Goal: Task Accomplishment & Management: Manage account settings

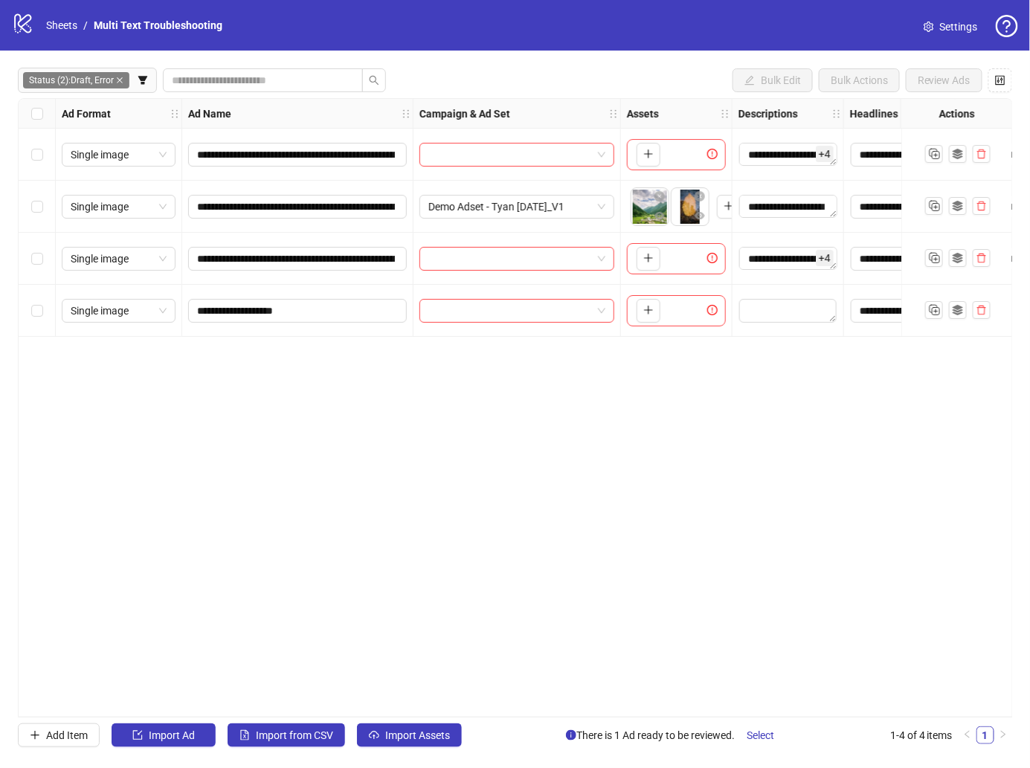
click at [417, 409] on div "**********" at bounding box center [515, 407] width 995 height 619
click at [289, 459] on div "**********" at bounding box center [515, 407] width 995 height 619
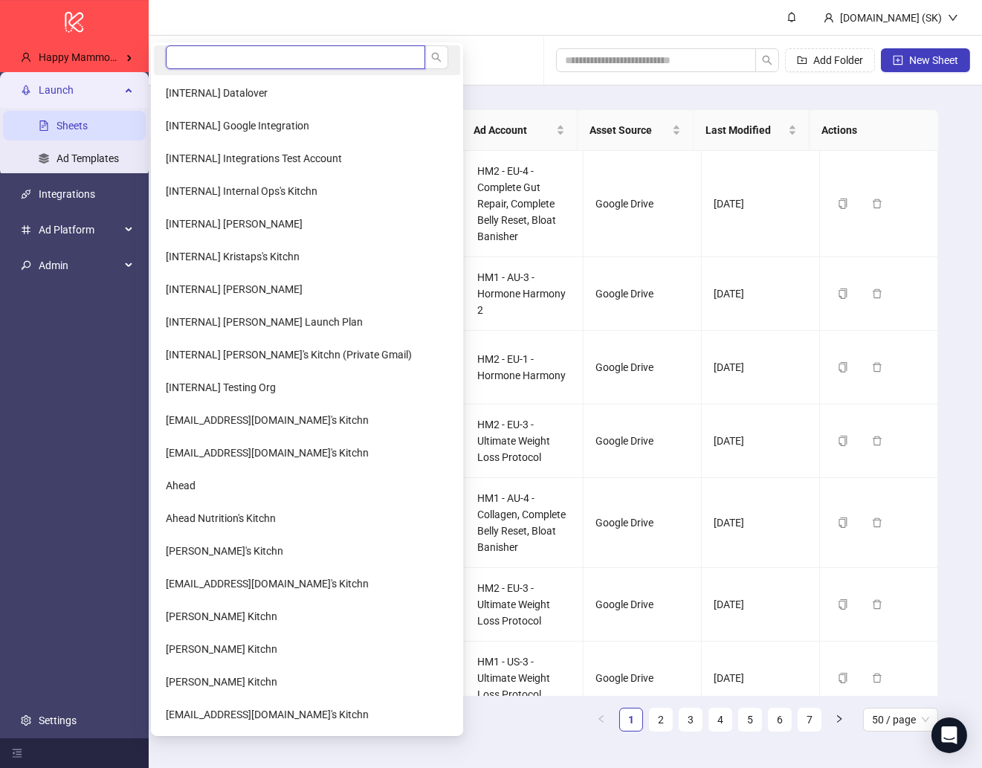
click at [208, 56] on input "search" at bounding box center [295, 57] width 259 height 24
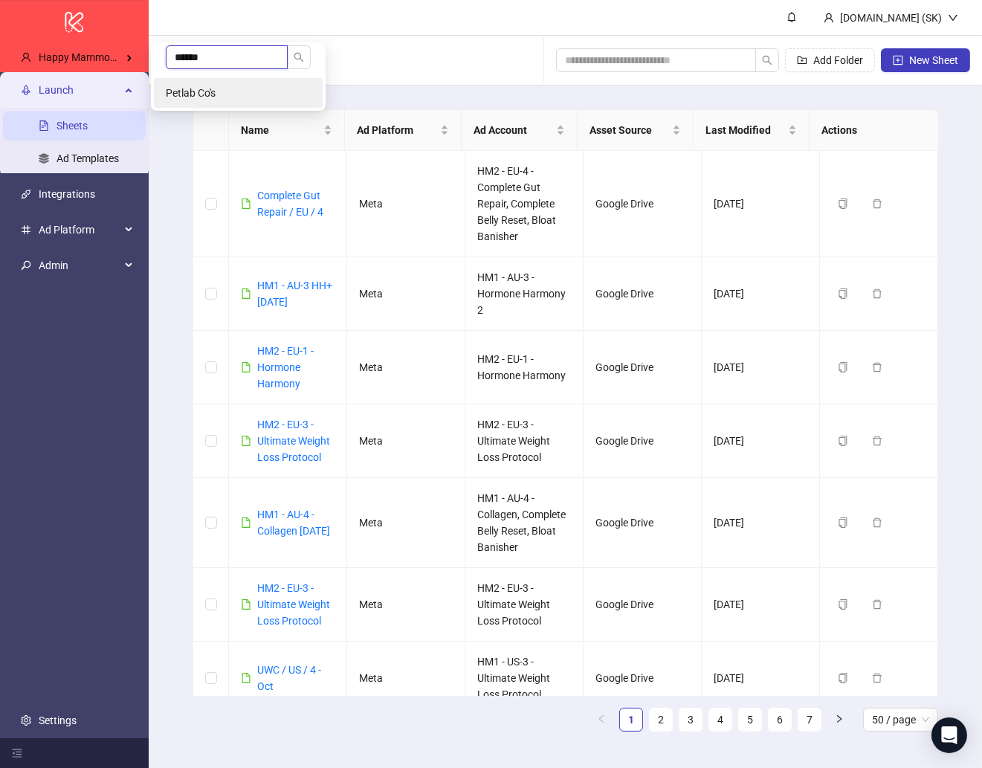
type input "******"
click at [201, 92] on span "Petlab Co's" at bounding box center [191, 93] width 50 height 12
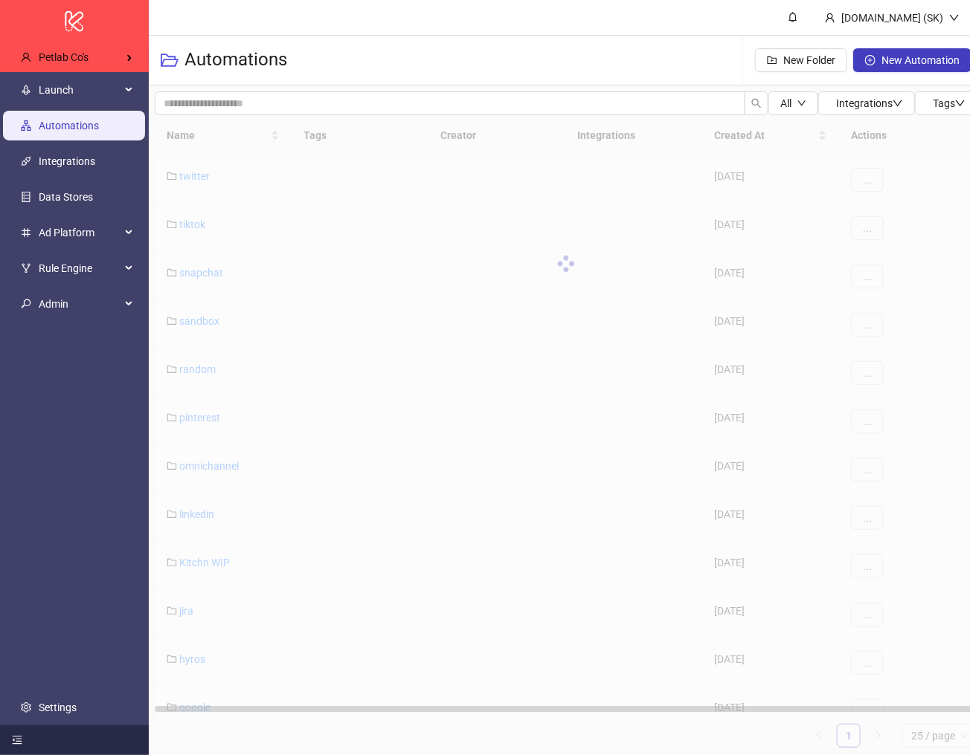
click at [80, 735] on div at bounding box center [74, 741] width 149 height 30
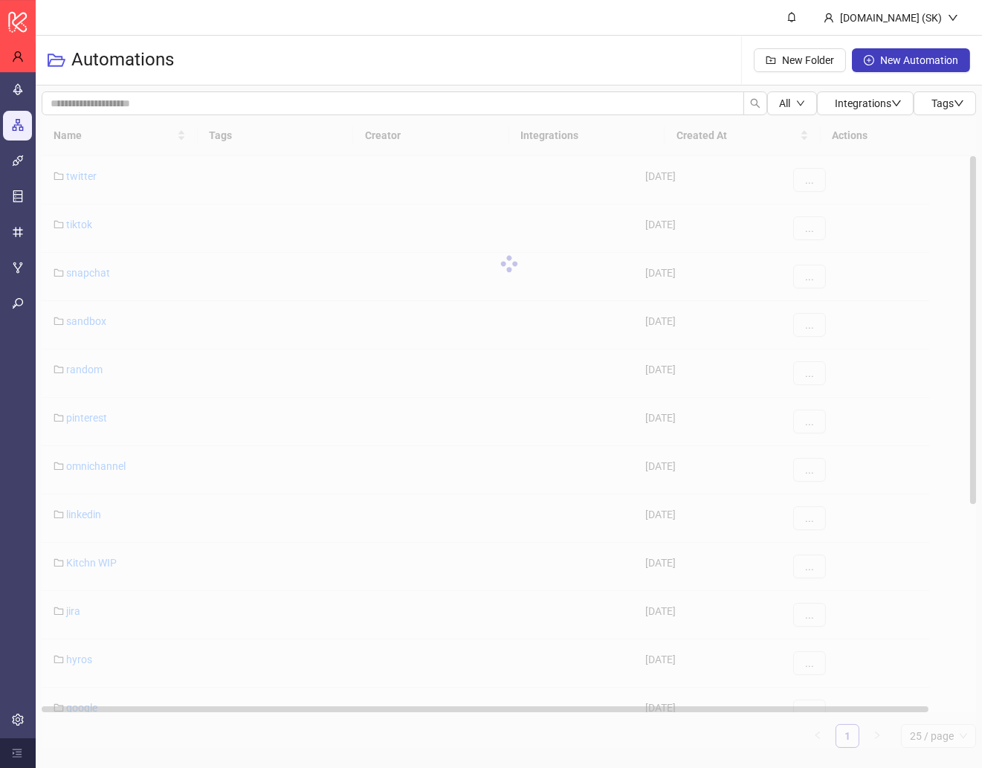
click at [76, 710] on div "Name Tags Creator Integrations Created At Actions twitter [DATE] ... tiktok [DA…" at bounding box center [509, 431] width 935 height 633
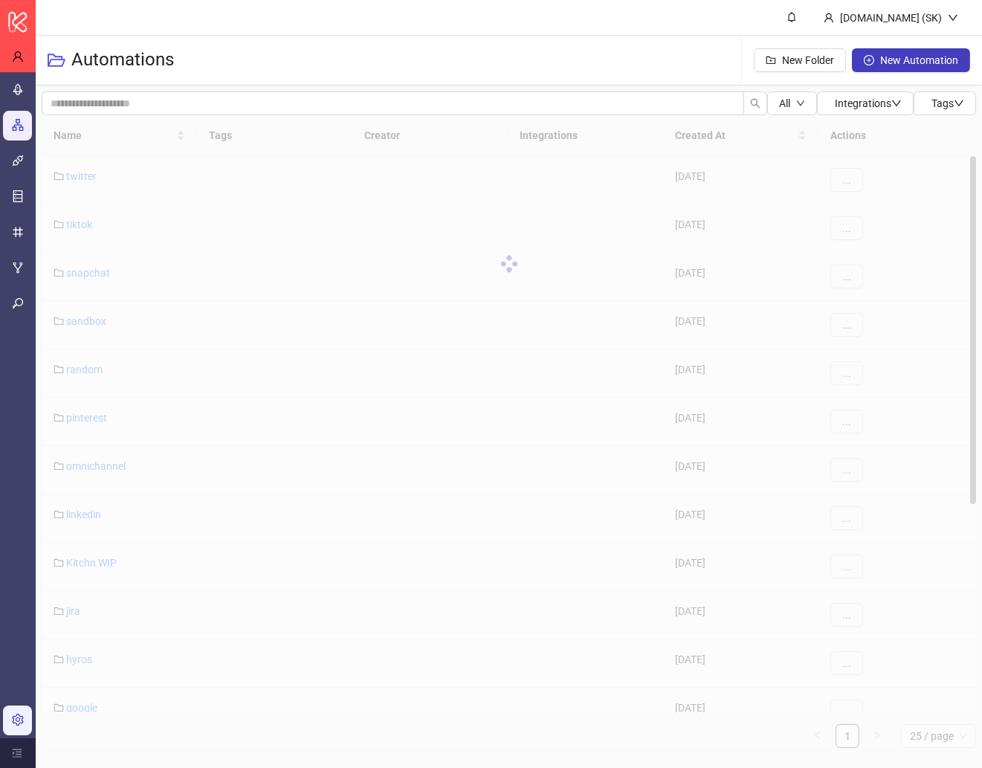
click at [31, 715] on link "Settings" at bounding box center [50, 721] width 38 height 12
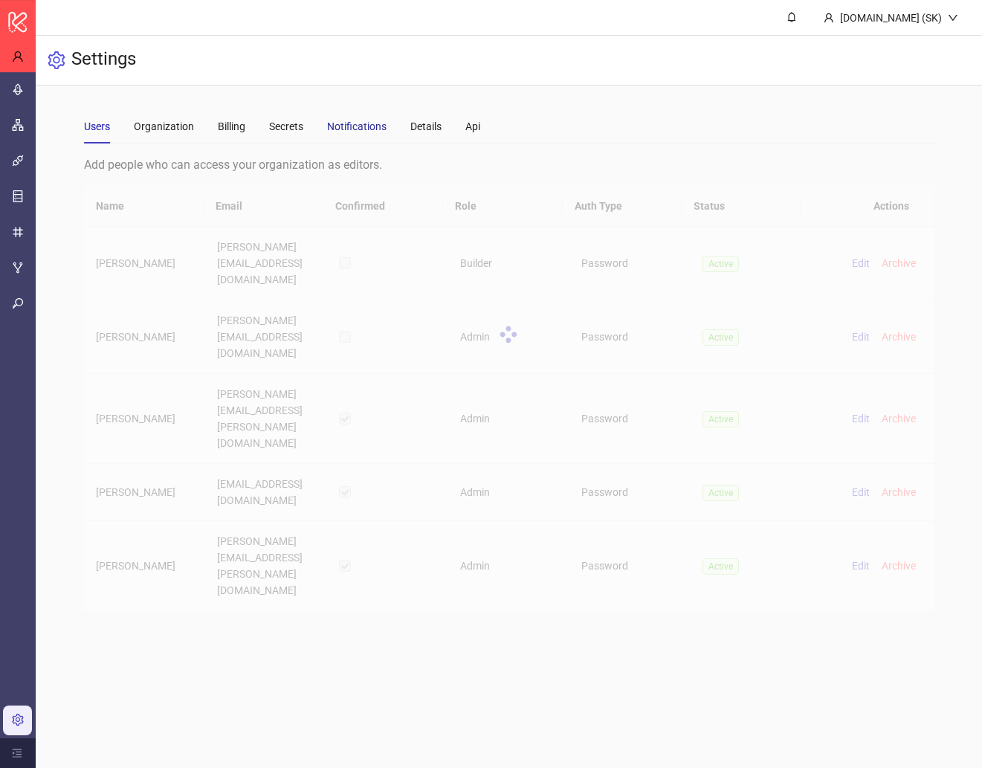
click at [366, 126] on div "Notifications" at bounding box center [356, 126] width 59 height 16
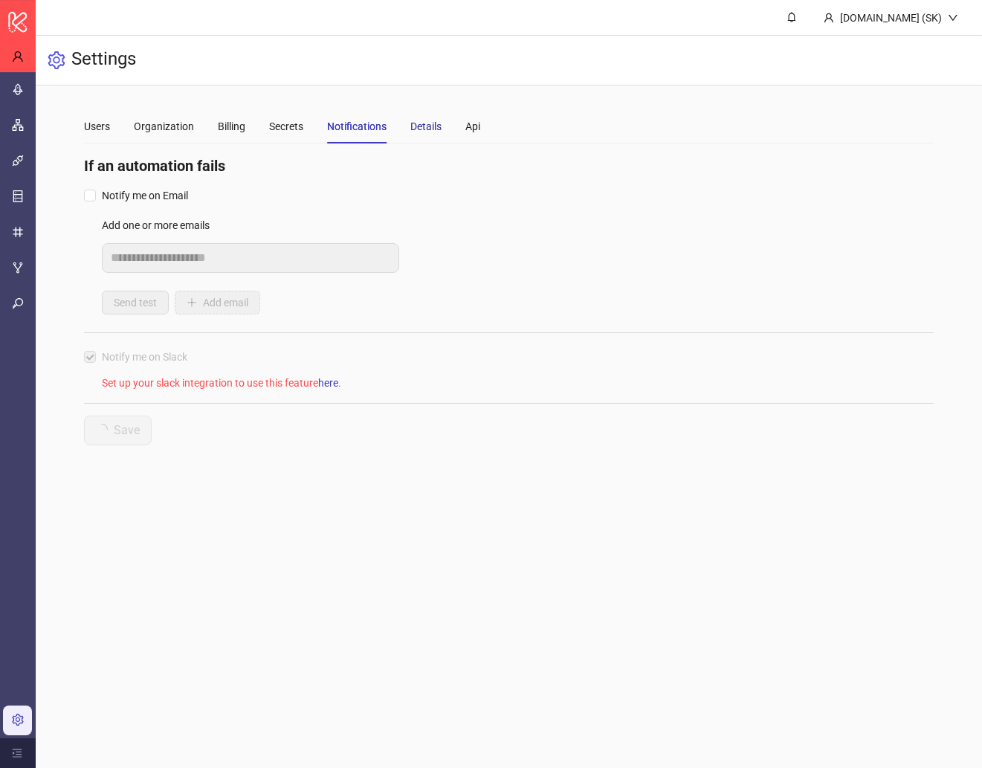
click at [438, 125] on div "Details" at bounding box center [425, 126] width 31 height 16
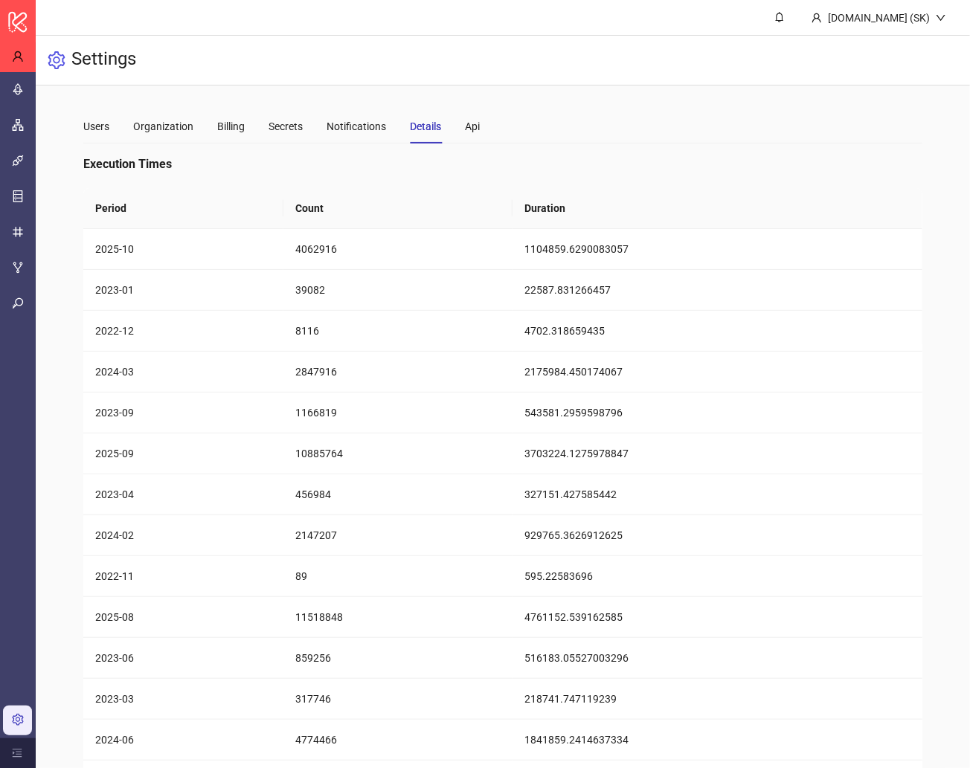
click at [633, 126] on div "Users Organization Billing Secrets Notifications Details Api" at bounding box center [502, 126] width 838 height 34
click at [136, 245] on td "2025-10" at bounding box center [183, 249] width 200 height 41
drag, startPoint x: 144, startPoint y: 245, endPoint x: 88, endPoint y: 247, distance: 55.8
click at [88, 247] on td "2025-10" at bounding box center [183, 249] width 200 height 41
drag, startPoint x: 561, startPoint y: 451, endPoint x: 505, endPoint y: 448, distance: 56.6
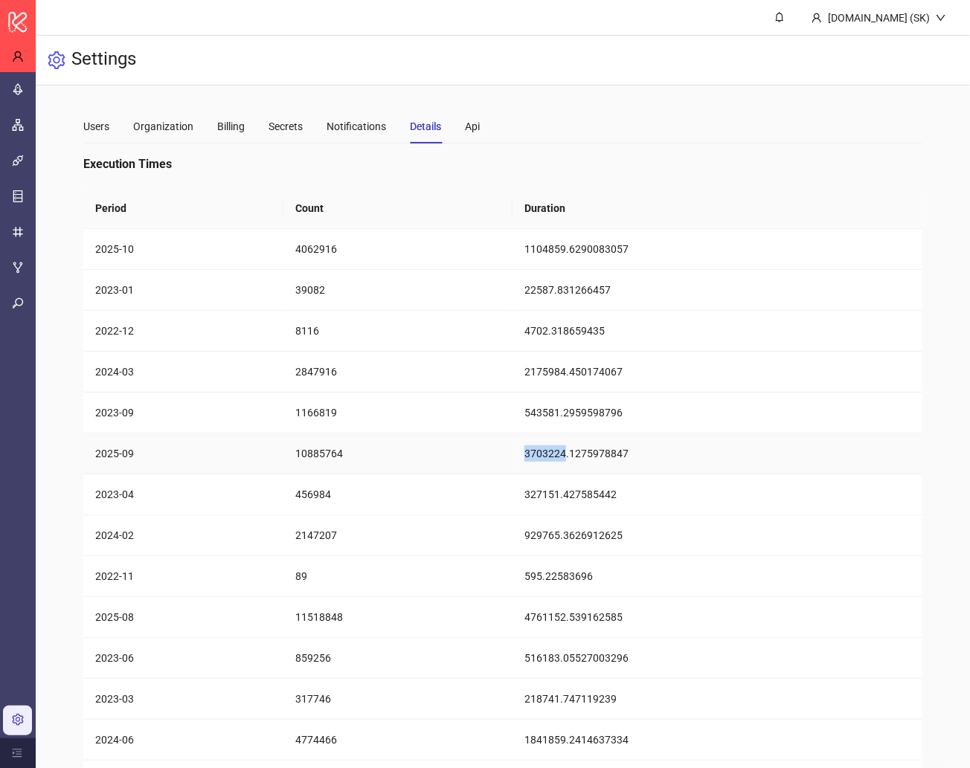
click at [505, 448] on tr "2025-09 10885764 3703224.1275978847" at bounding box center [502, 453] width 838 height 41
copy tr "3703224"
click at [748, 190] on th "Duration" at bounding box center [717, 208] width 410 height 41
click at [253, 211] on th "Period" at bounding box center [183, 208] width 200 height 41
